Goal: Task Accomplishment & Management: Manage account settings

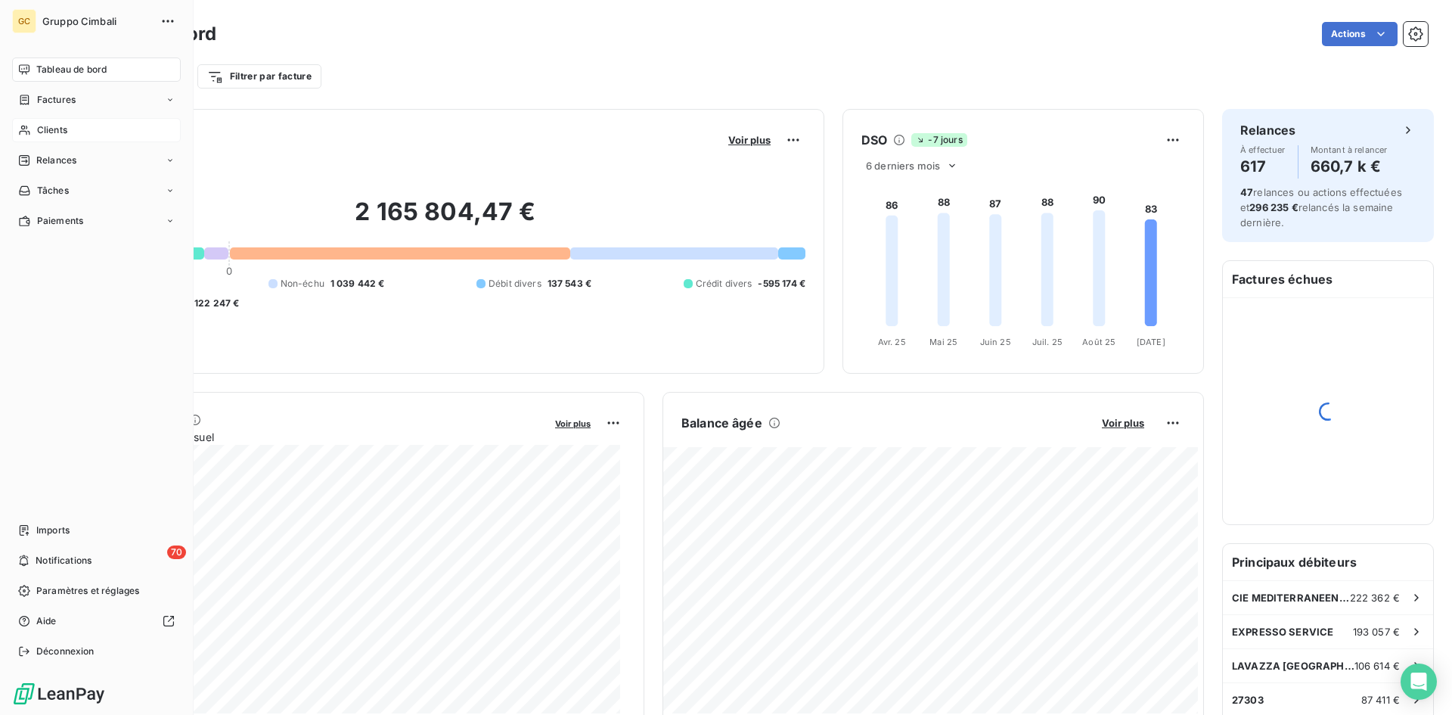
click at [43, 135] on span "Clients" at bounding box center [52, 130] width 30 height 14
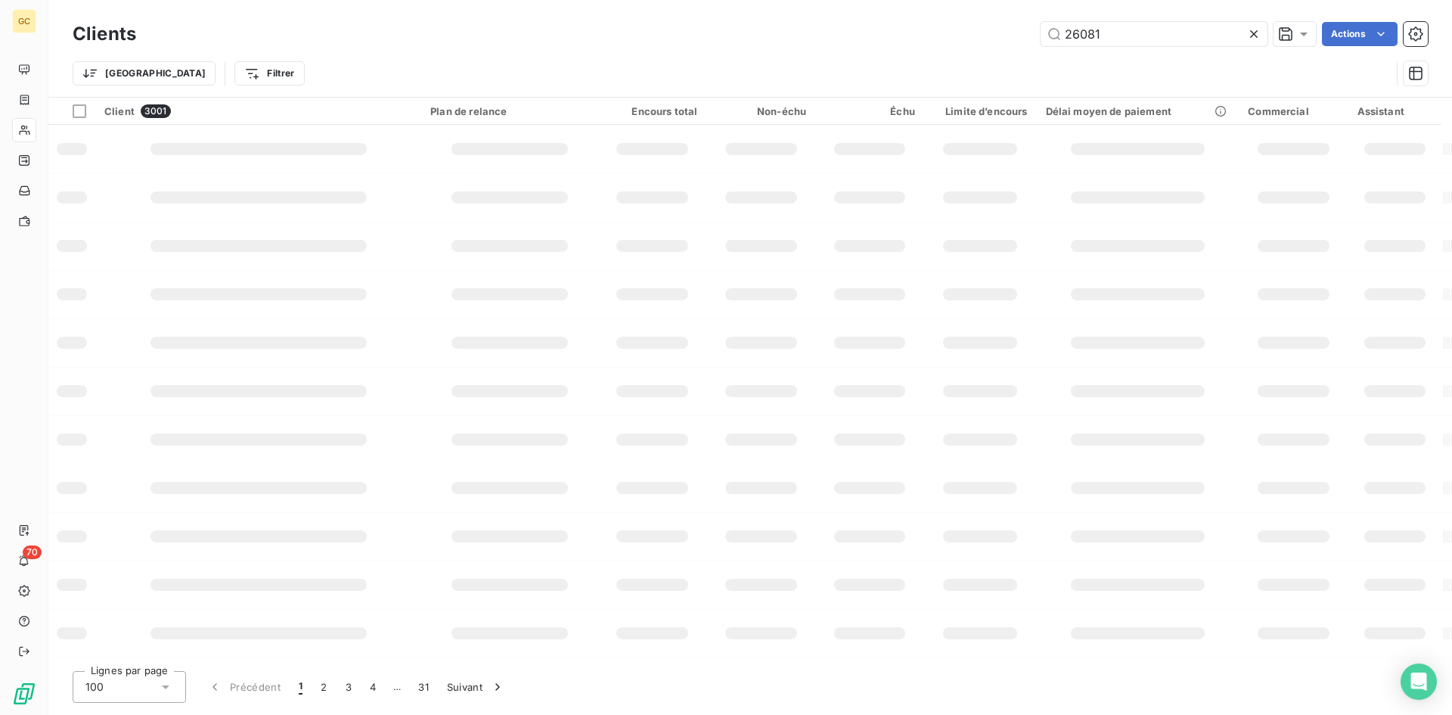
type input "26081"
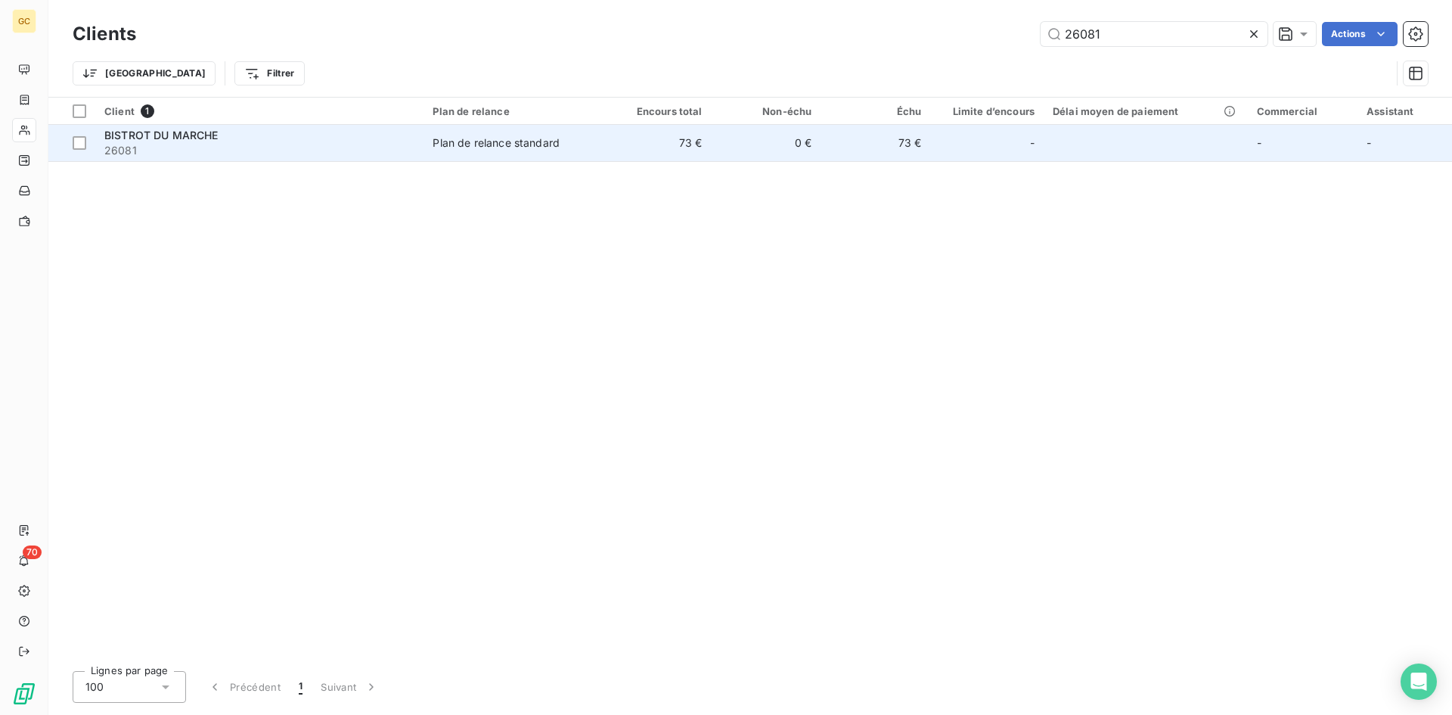
click at [190, 137] on span "BISTROT DU MARCHE" at bounding box center [161, 135] width 114 height 13
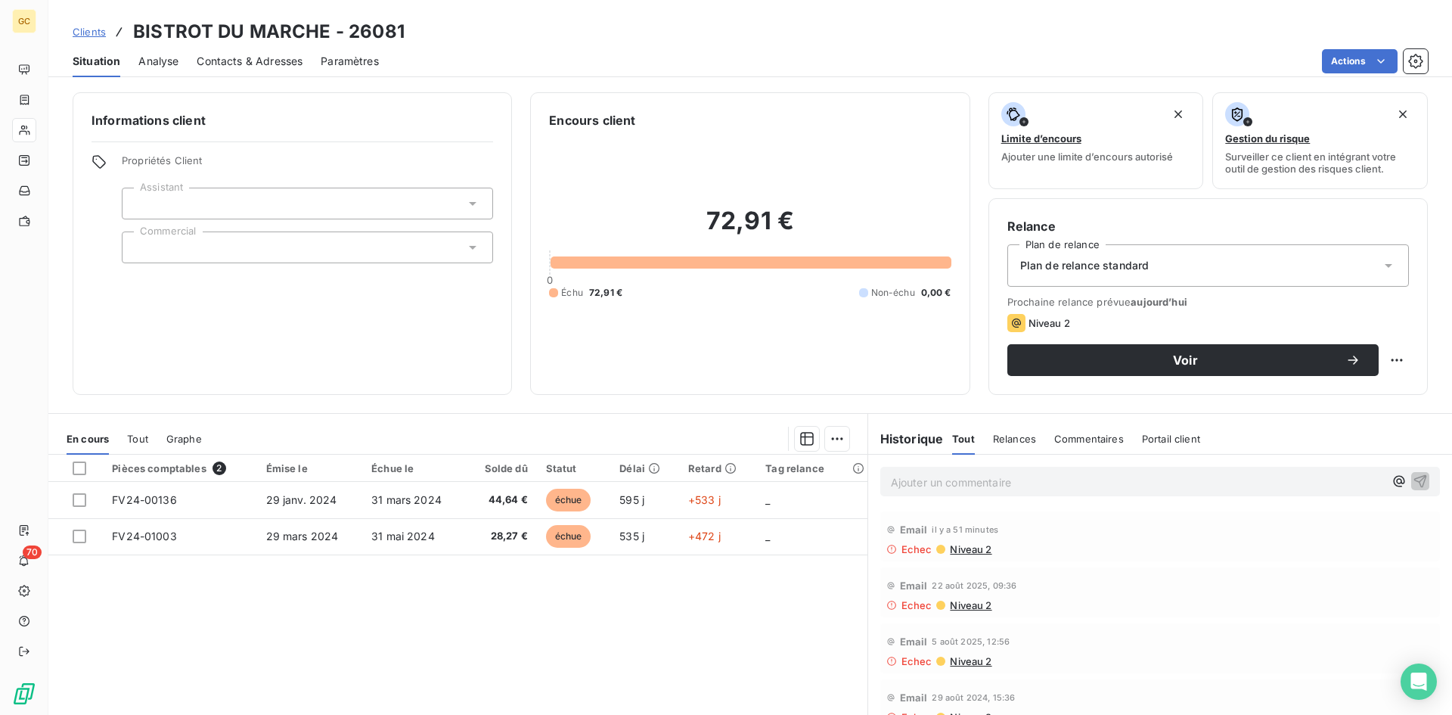
click at [262, 68] on span "Contacts & Adresses" at bounding box center [250, 61] width 106 height 15
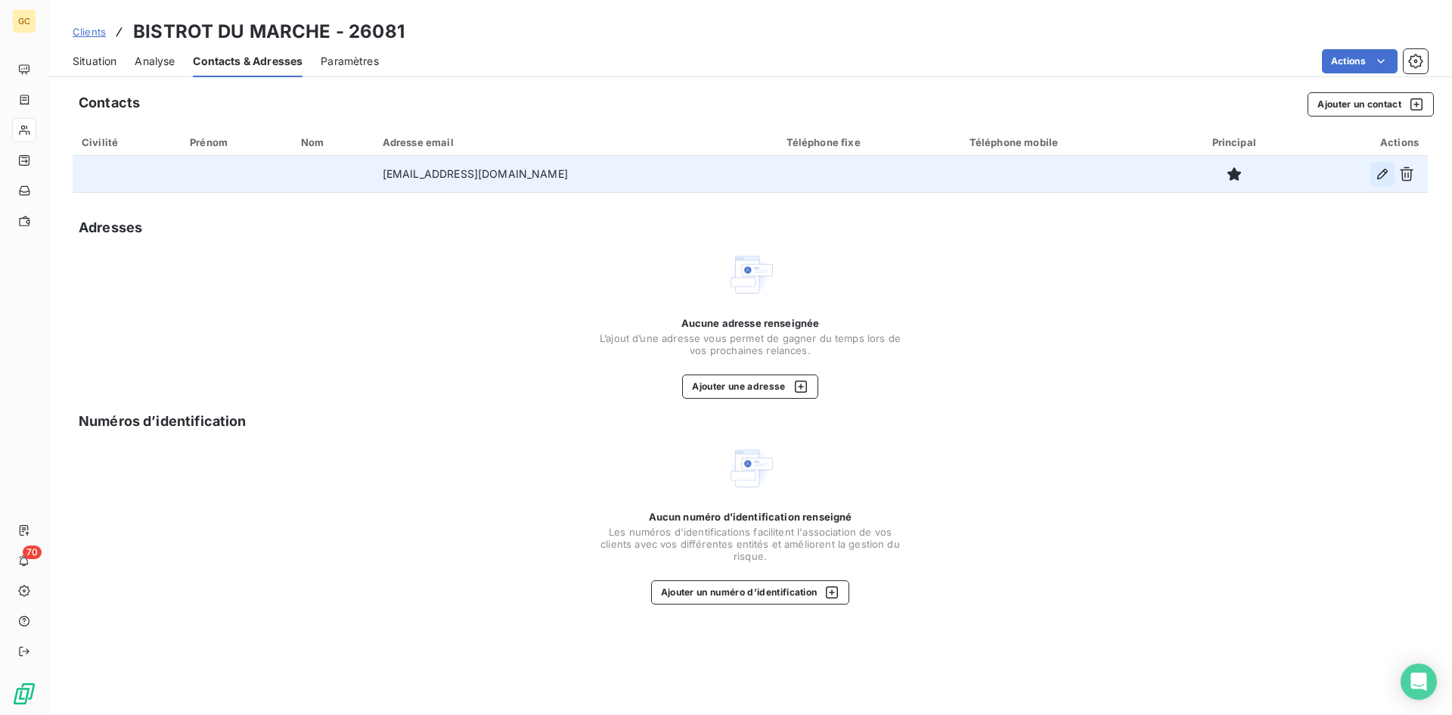
click at [1381, 175] on icon "button" at bounding box center [1382, 173] width 15 height 15
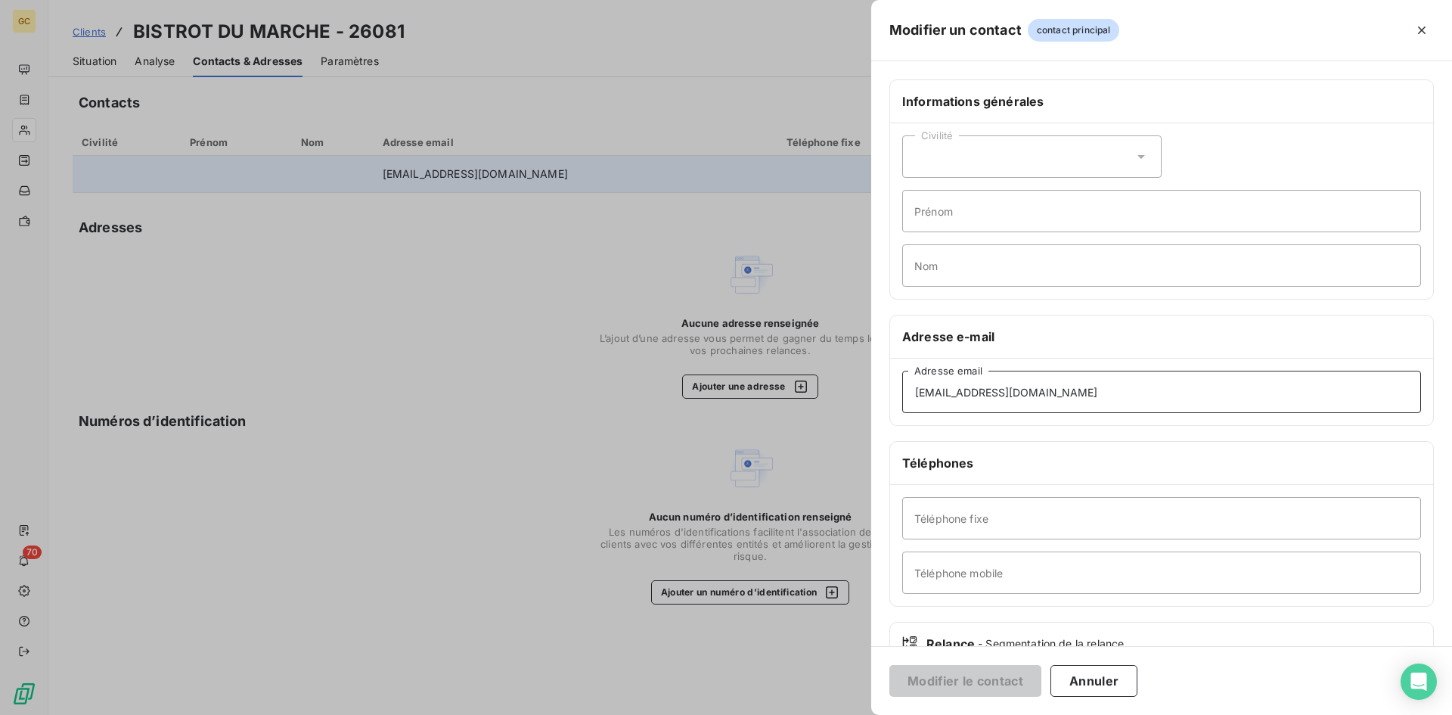
drag, startPoint x: 1033, startPoint y: 395, endPoint x: 898, endPoint y: 386, distance: 134.9
click at [898, 386] on div "[EMAIL_ADDRESS][DOMAIN_NAME] Adresse email" at bounding box center [1161, 391] width 543 height 67
click at [960, 678] on button "Modifier le contact" at bounding box center [965, 681] width 152 height 32
